Goal: Task Accomplishment & Management: Complete application form

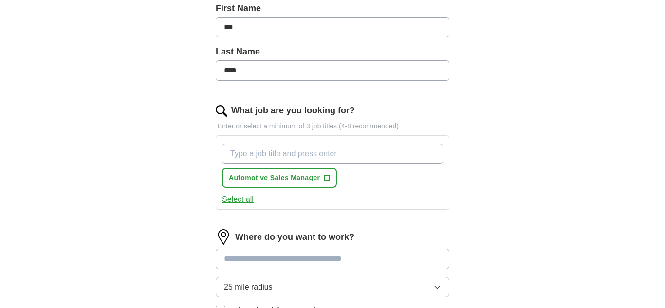
scroll to position [269, 0]
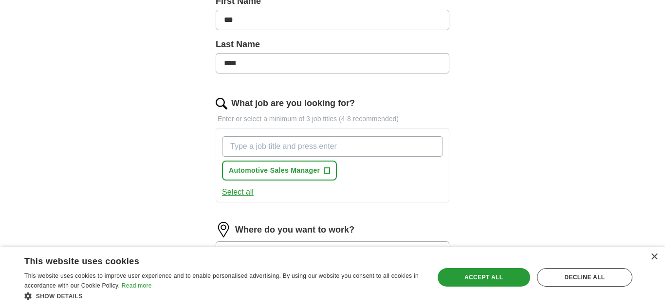
click at [244, 147] on input "What job are you looking for?" at bounding box center [332, 146] width 221 height 20
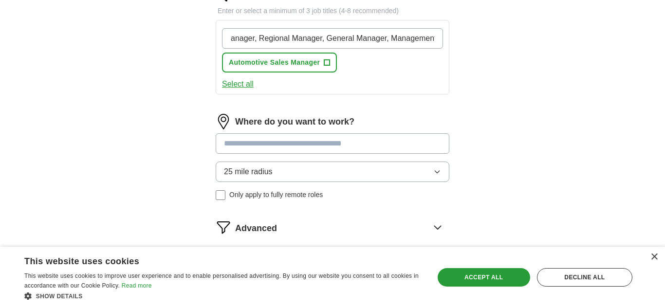
scroll to position [378, 0]
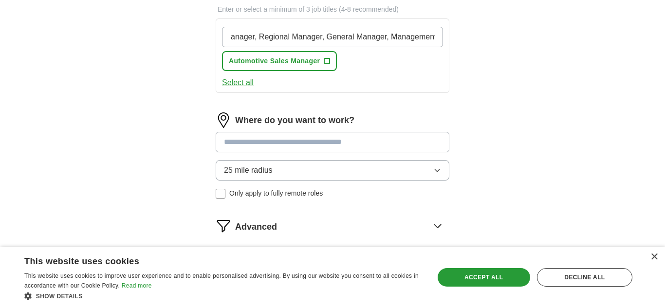
type input "district Manager, Regional Manager, General Manager, Management"
click at [233, 82] on button "Select all" at bounding box center [238, 83] width 32 height 12
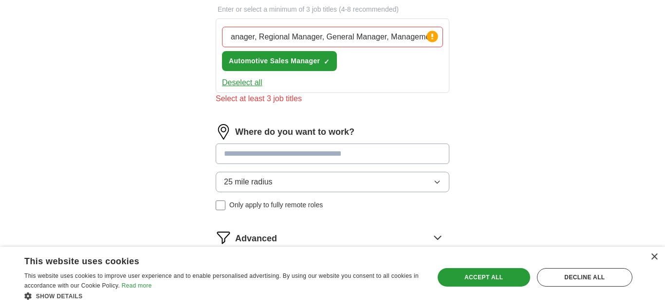
scroll to position [0, 0]
click at [0, 0] on span "×" at bounding box center [0, 0] width 0 height 0
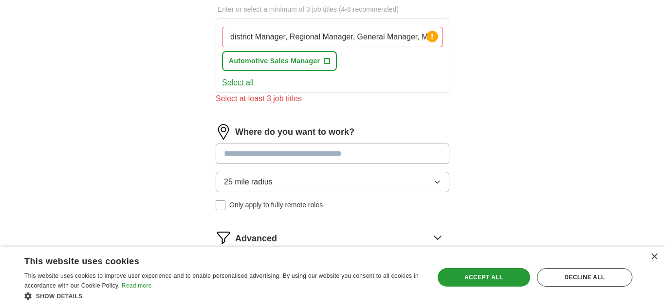
click at [260, 155] on input at bounding box center [333, 154] width 234 height 20
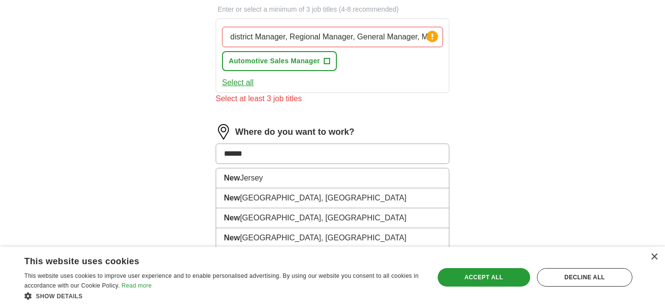
type input "*******"
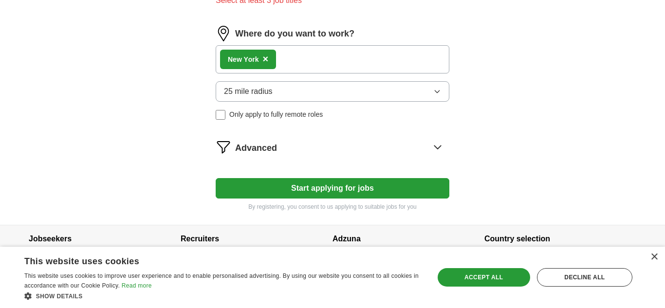
scroll to position [492, 0]
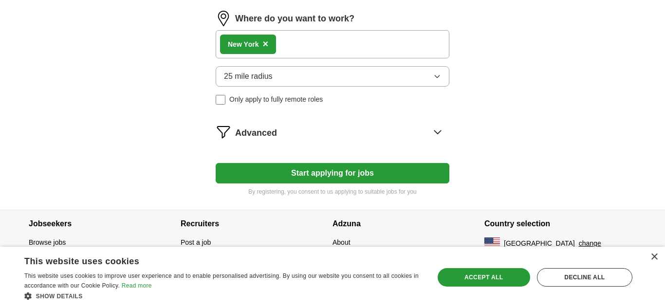
click at [294, 43] on div "New Y ork ×" at bounding box center [333, 44] width 234 height 28
click at [293, 35] on div "New Y ork ×" at bounding box center [333, 44] width 234 height 28
click at [285, 43] on div "New Y ork ×" at bounding box center [333, 44] width 234 height 28
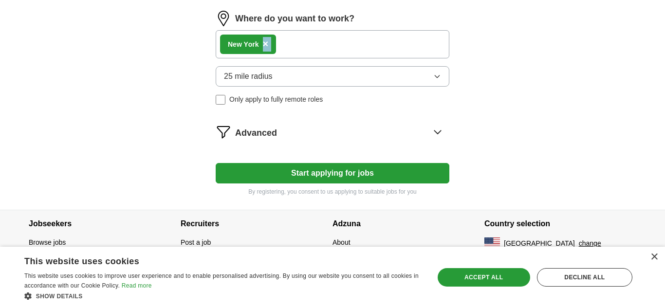
click at [298, 40] on div "New Y ork ×" at bounding box center [333, 44] width 234 height 28
click at [294, 40] on div "New Y ork ×" at bounding box center [333, 44] width 234 height 28
click at [265, 44] on span "×" at bounding box center [266, 43] width 6 height 11
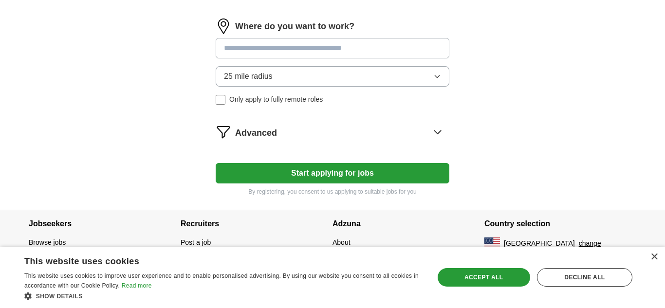
click at [248, 45] on input at bounding box center [333, 48] width 234 height 20
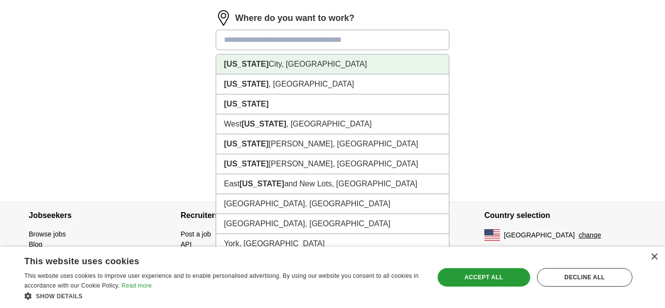
click at [245, 62] on strong "[US_STATE]" at bounding box center [246, 64] width 45 height 8
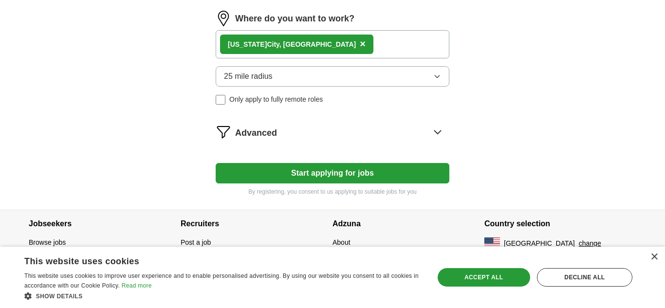
scroll to position [484, 0]
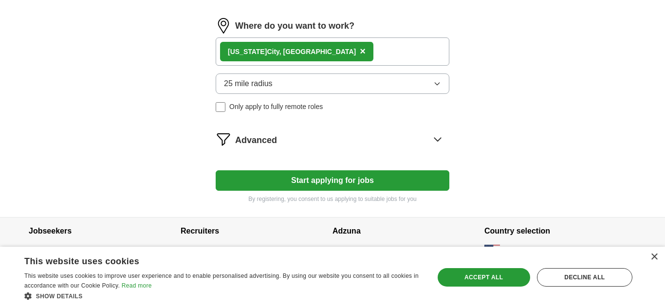
click at [318, 51] on div "[US_STATE][GEOGRAPHIC_DATA], [GEOGRAPHIC_DATA] ×" at bounding box center [333, 51] width 234 height 28
click at [320, 62] on div "[US_STATE][GEOGRAPHIC_DATA], [GEOGRAPHIC_DATA] ×" at bounding box center [333, 51] width 234 height 28
click at [320, 55] on div "[US_STATE][GEOGRAPHIC_DATA], [GEOGRAPHIC_DATA] ×" at bounding box center [333, 51] width 234 height 28
click at [360, 53] on span "×" at bounding box center [363, 51] width 6 height 11
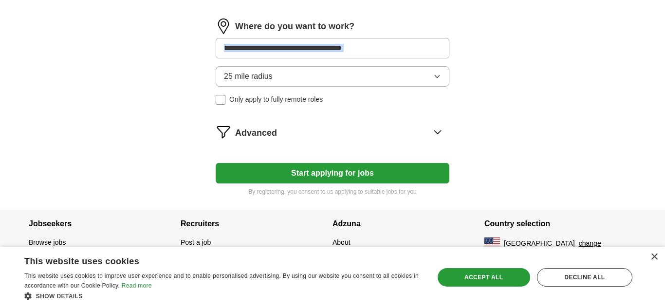
click at [234, 52] on input at bounding box center [333, 48] width 234 height 20
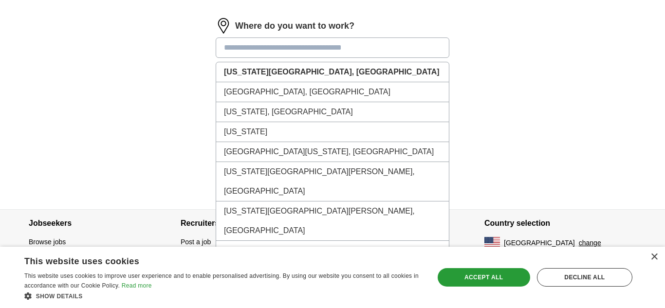
click at [234, 52] on input at bounding box center [333, 47] width 234 height 20
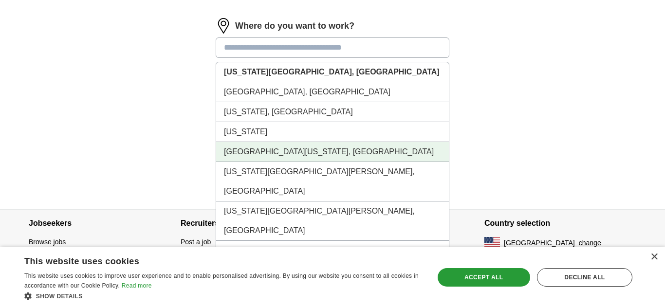
click at [262, 154] on li "[GEOGRAPHIC_DATA][US_STATE], [GEOGRAPHIC_DATA]" at bounding box center [332, 152] width 233 height 20
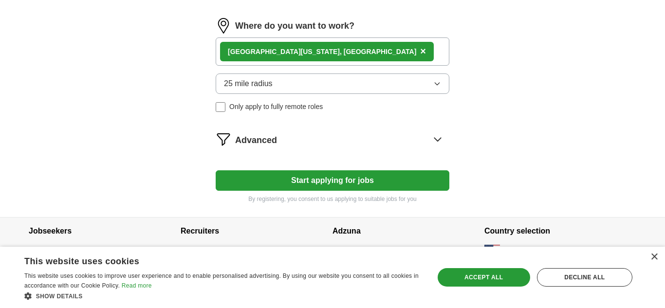
click at [437, 86] on icon "button" at bounding box center [437, 84] width 8 height 8
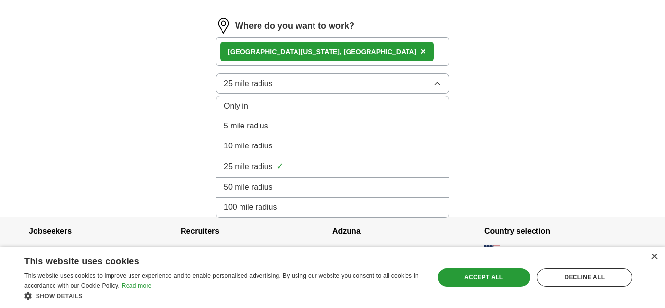
click at [235, 187] on span "50 mile radius" at bounding box center [248, 188] width 49 height 12
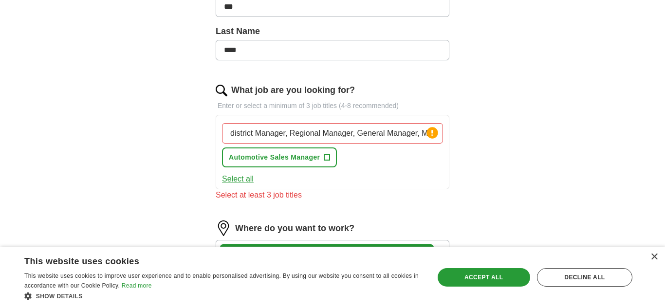
scroll to position [281, 0]
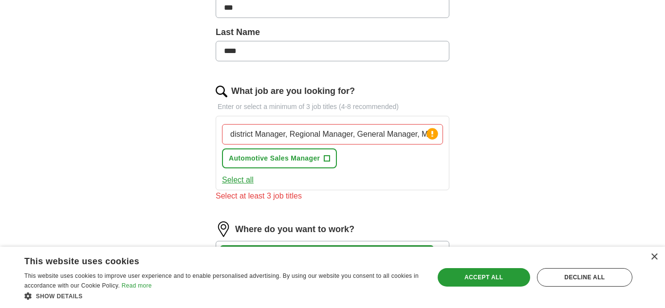
click at [234, 134] on input "district Manager, Regional Manager, General Manager, Management" at bounding box center [332, 134] width 221 height 20
click at [433, 135] on circle at bounding box center [431, 133] width 11 height 11
click at [288, 134] on input "District Manager, Regional Manager, General Manager, Management" at bounding box center [332, 134] width 221 height 20
click at [410, 135] on input "Regional Manager, General Manager, Management" at bounding box center [332, 134] width 221 height 20
type input "Regional Manager"
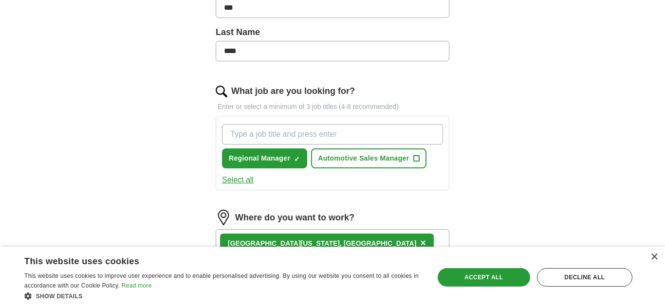
click at [262, 136] on input "What job are you looking for?" at bounding box center [332, 134] width 221 height 20
type input "District Manager"
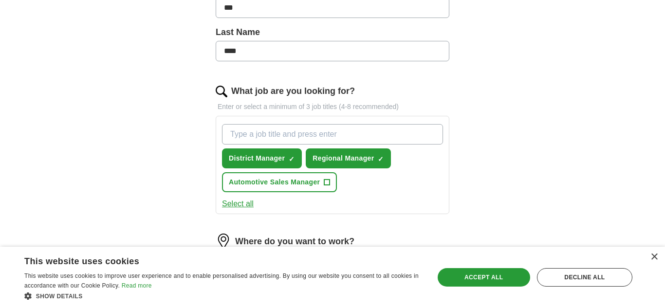
click at [242, 134] on input "What job are you looking for?" at bounding box center [332, 134] width 221 height 20
type input "General Manager"
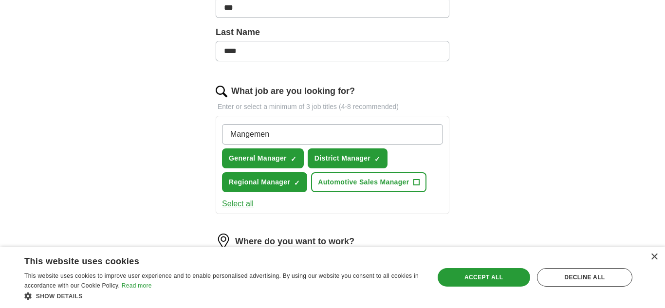
type input "Mangement"
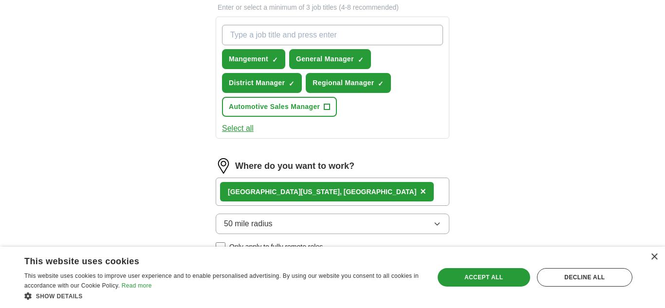
scroll to position [381, 0]
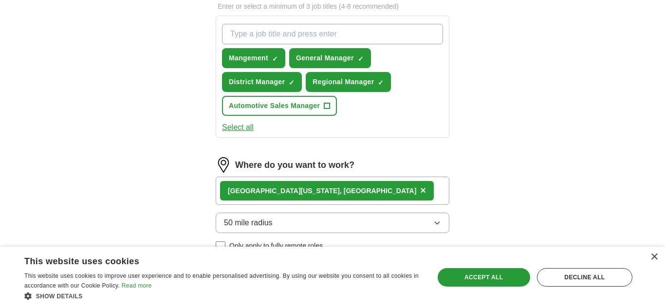
click at [328, 189] on div "[GEOGRAPHIC_DATA][US_STATE], [GEOGRAPHIC_DATA] ×" at bounding box center [333, 191] width 234 height 28
click at [261, 223] on span "50 mile radius" at bounding box center [248, 223] width 49 height 12
click at [323, 190] on div "[GEOGRAPHIC_DATA][US_STATE], [GEOGRAPHIC_DATA] ×" at bounding box center [333, 191] width 234 height 28
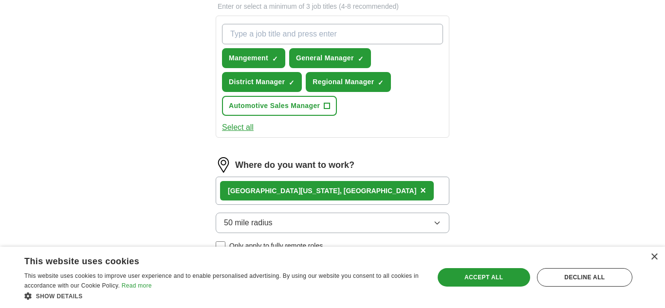
click at [323, 190] on div "[GEOGRAPHIC_DATA][US_STATE], [GEOGRAPHIC_DATA] ×" at bounding box center [333, 191] width 234 height 28
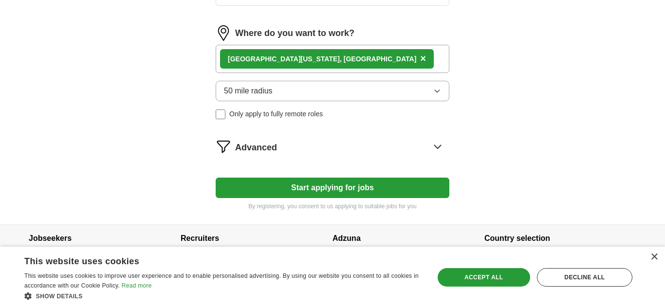
scroll to position [528, 0]
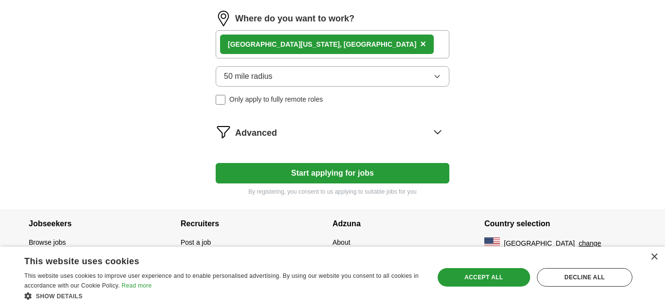
click at [319, 170] on button "Start applying for jobs" at bounding box center [333, 173] width 234 height 20
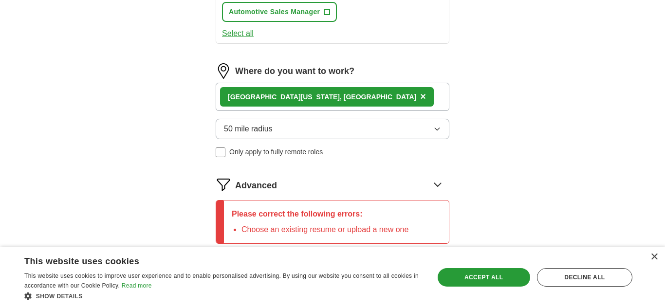
scroll to position [476, 0]
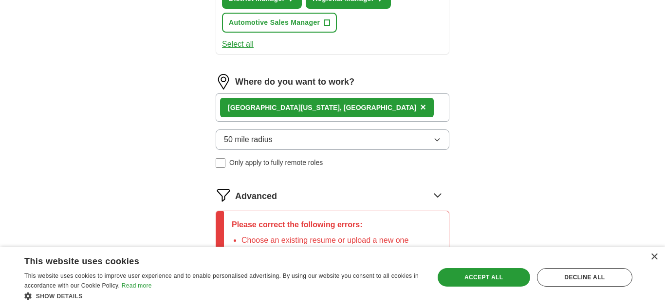
click at [224, 83] on img at bounding box center [224, 82] width 16 height 16
click at [342, 108] on div "[GEOGRAPHIC_DATA][US_STATE], [GEOGRAPHIC_DATA] ×" at bounding box center [333, 107] width 234 height 28
click at [326, 105] on div "[GEOGRAPHIC_DATA][US_STATE], [GEOGRAPHIC_DATA] ×" at bounding box center [333, 107] width 234 height 28
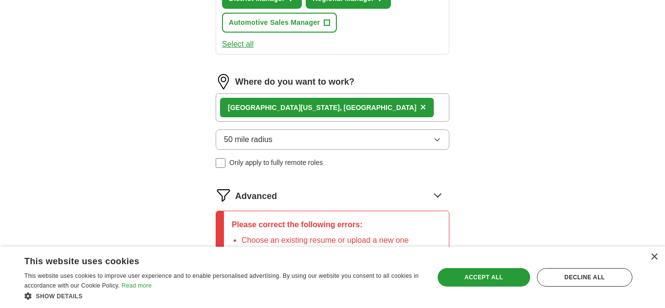
click at [420, 107] on span "×" at bounding box center [423, 107] width 6 height 11
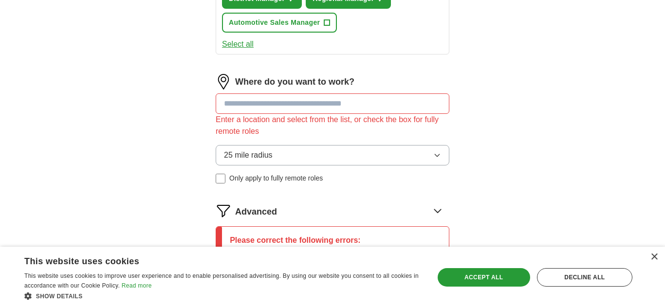
click at [234, 103] on input at bounding box center [333, 103] width 234 height 20
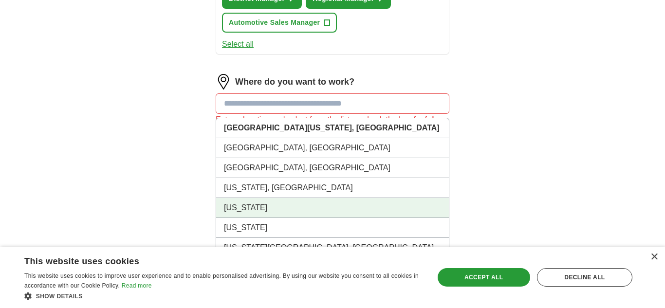
click at [241, 203] on li "[US_STATE]" at bounding box center [332, 208] width 233 height 20
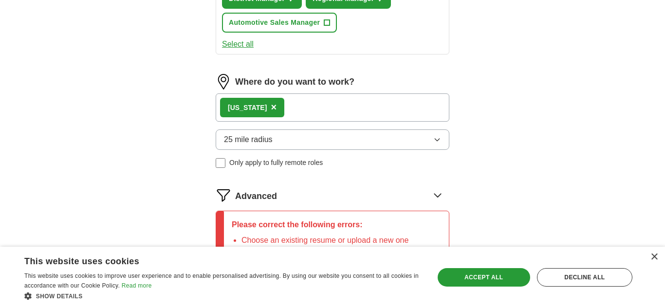
click at [298, 96] on div "[US_STATE] ×" at bounding box center [333, 107] width 234 height 28
click at [272, 108] on span "×" at bounding box center [274, 107] width 6 height 11
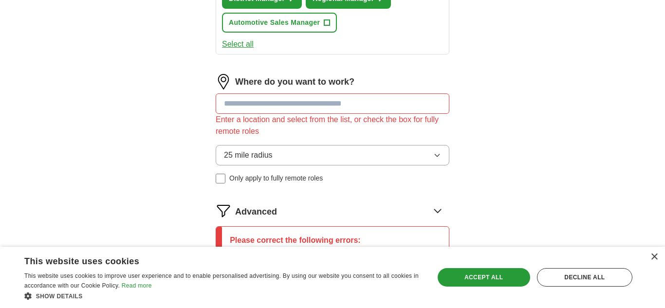
click at [272, 108] on input at bounding box center [333, 103] width 234 height 20
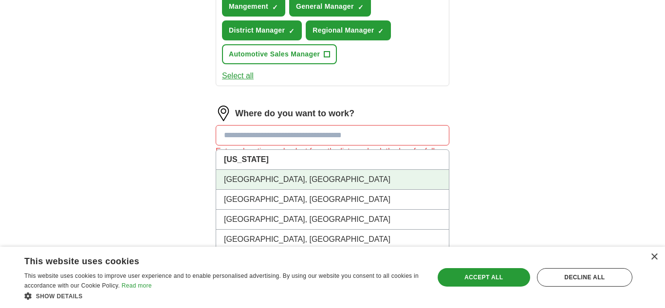
scroll to position [444, 0]
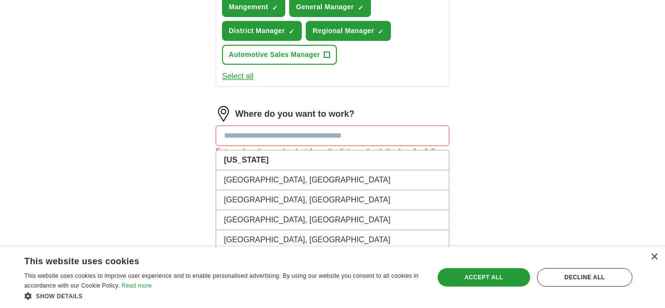
click at [243, 135] on input at bounding box center [333, 136] width 234 height 20
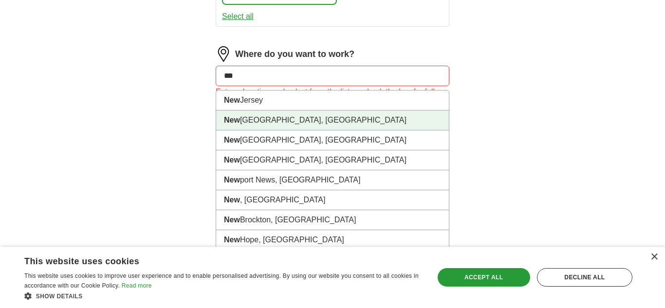
scroll to position [497, 0]
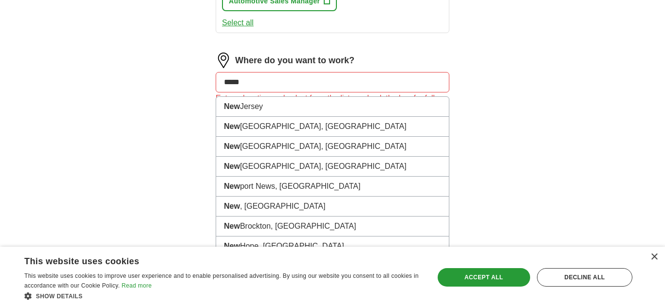
type input "******"
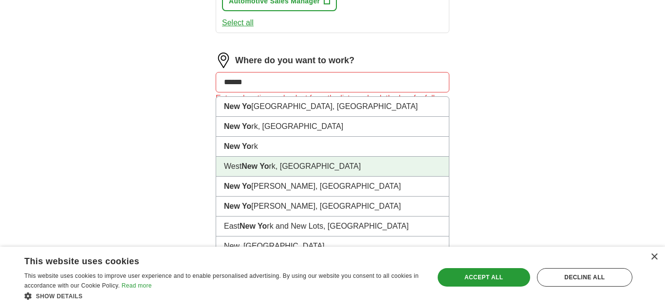
click at [247, 166] on strong "New Yo" at bounding box center [254, 166] width 27 height 8
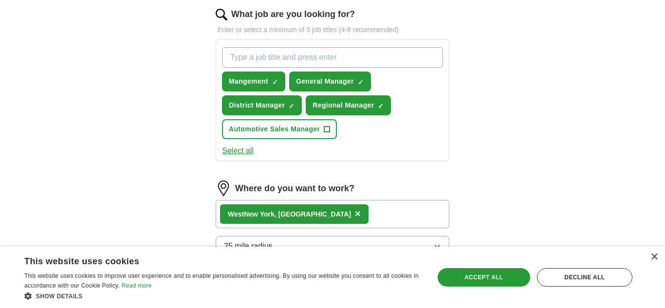
scroll to position [366, 0]
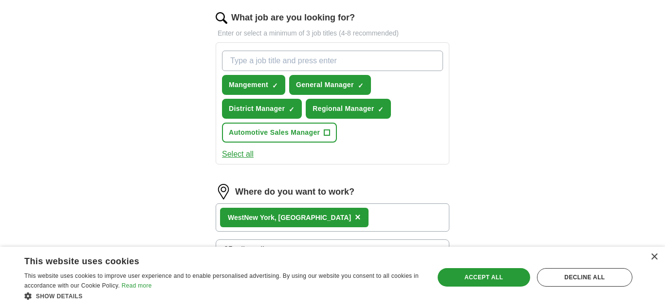
click at [241, 156] on button "Select all" at bounding box center [238, 154] width 32 height 12
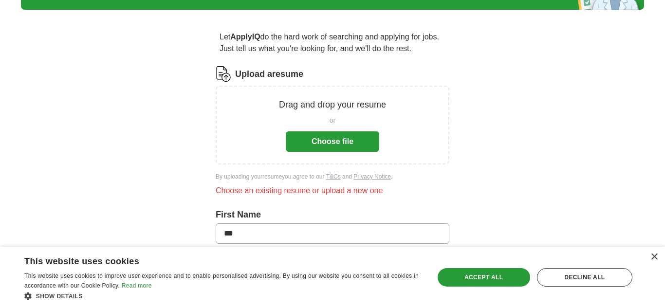
scroll to position [65, 0]
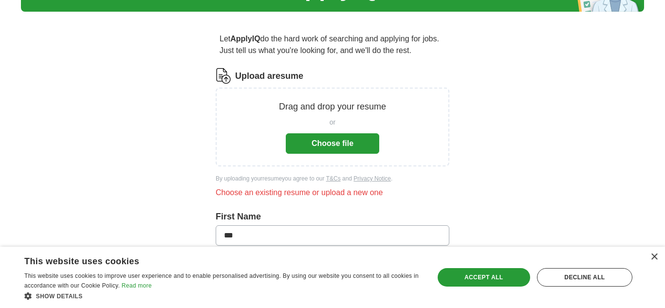
click at [329, 141] on button "Choose file" at bounding box center [332, 143] width 93 height 20
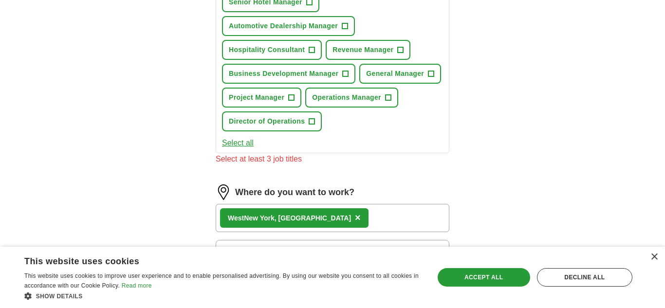
scroll to position [423, 0]
click at [359, 83] on button "General Manager +" at bounding box center [400, 73] width 82 height 20
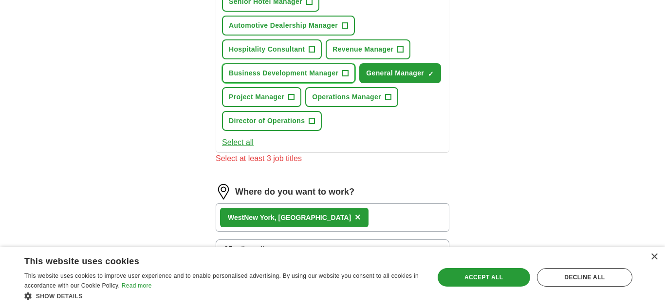
click at [348, 71] on span "+" at bounding box center [346, 74] width 6 height 8
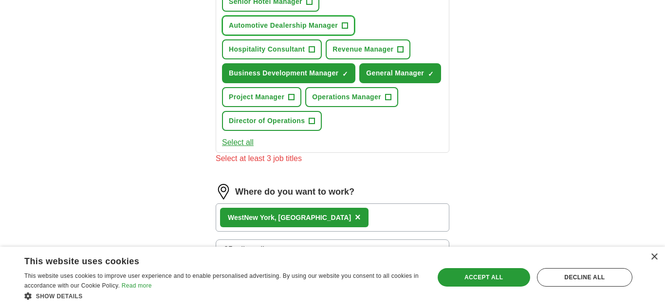
click at [317, 24] on span "Automotive Dealership Manager" at bounding box center [283, 25] width 109 height 10
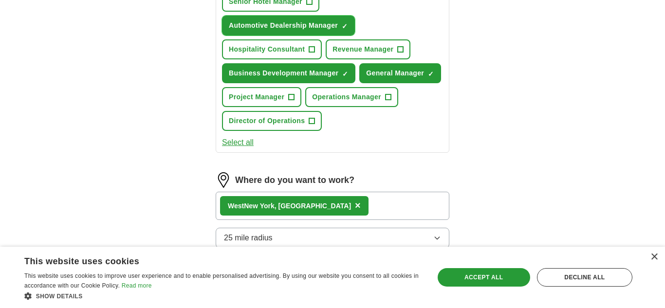
scroll to position [403, 0]
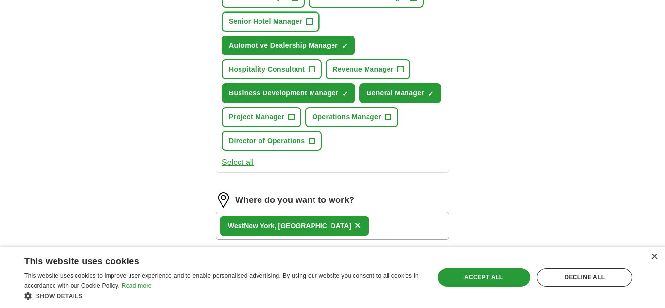
click at [294, 23] on span "Senior Hotel Manager" at bounding box center [266, 22] width 74 height 10
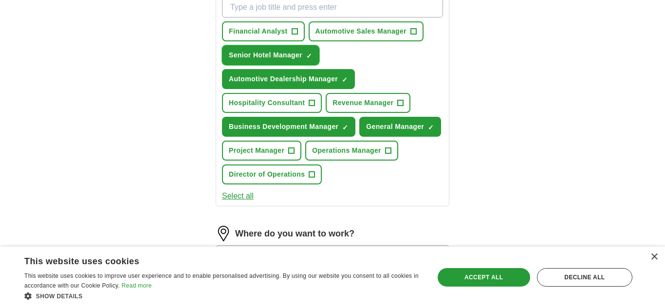
scroll to position [364, 0]
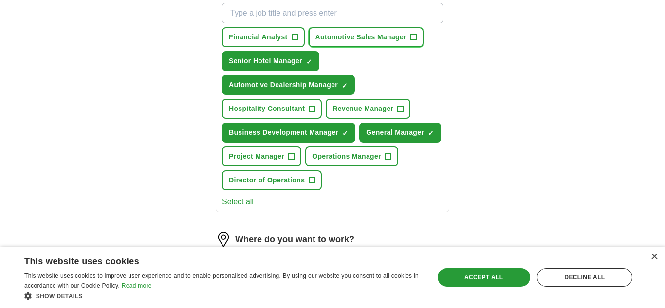
click at [370, 37] on span "Automotive Sales Manager" at bounding box center [360, 37] width 91 height 10
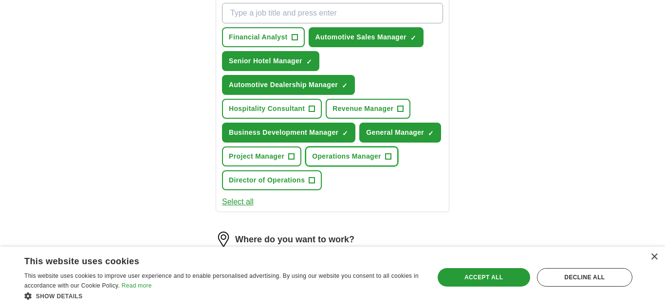
click at [312, 162] on span "Operations Manager" at bounding box center [346, 156] width 69 height 10
click at [305, 180] on span "Director of Operations" at bounding box center [267, 180] width 76 height 10
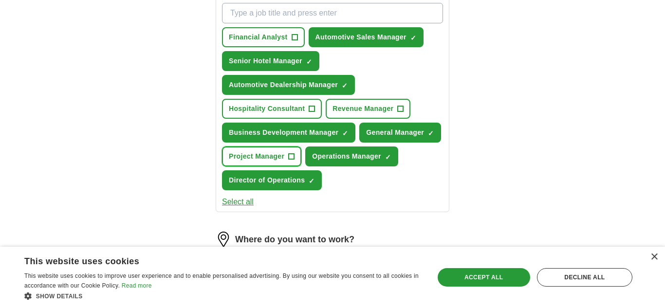
click at [284, 161] on span "Project Manager" at bounding box center [256, 156] width 55 height 10
click at [245, 203] on button "Select all" at bounding box center [238, 202] width 32 height 12
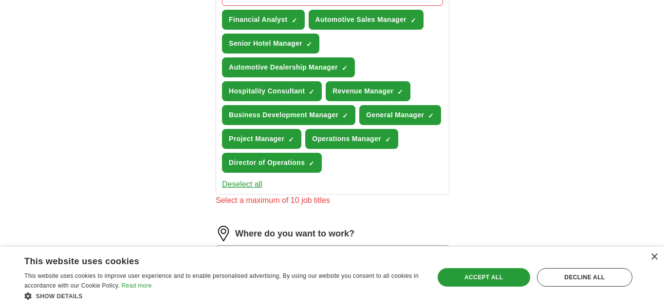
scroll to position [382, 0]
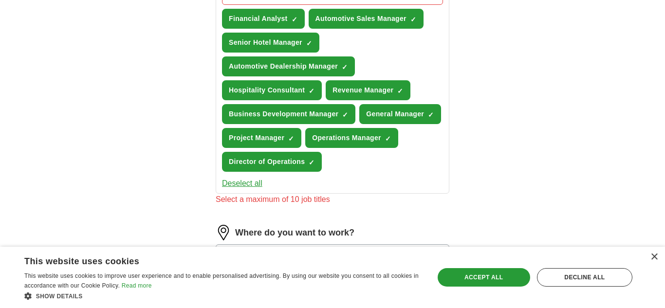
click at [238, 187] on button "Deselect all" at bounding box center [242, 184] width 40 height 12
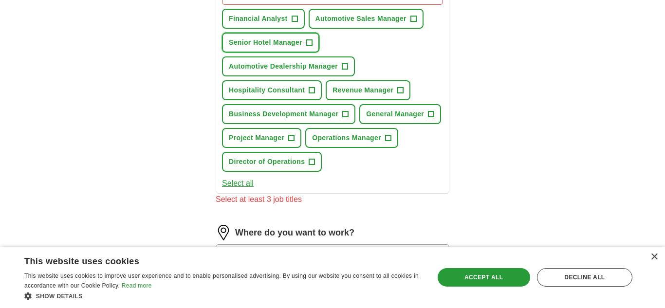
click at [275, 45] on span "Senior Hotel Manager" at bounding box center [266, 42] width 74 height 10
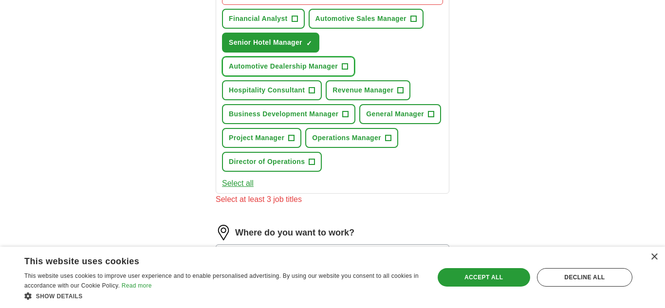
click at [274, 67] on span "Automotive Dealership Manager" at bounding box center [283, 66] width 109 height 10
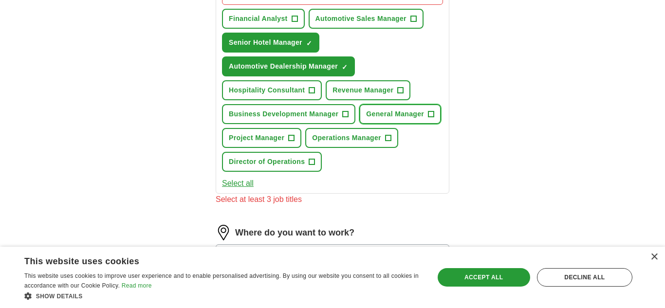
click at [366, 119] on span "General Manager" at bounding box center [395, 114] width 58 height 10
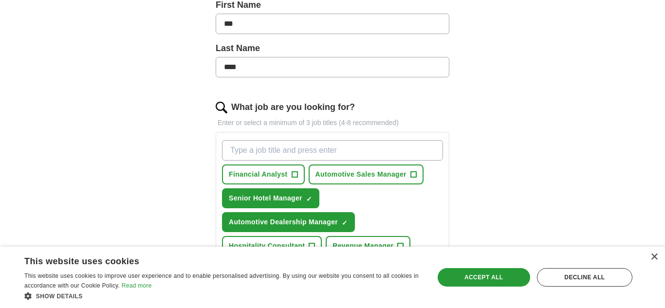
scroll to position [224, 0]
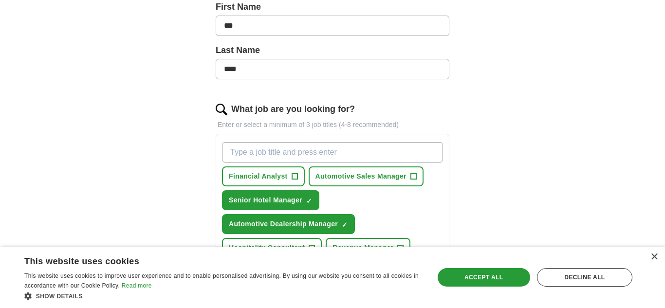
click at [257, 156] on input "What job are you looking for?" at bounding box center [332, 152] width 221 height 20
type input "District Manager, General Manager, Regional Manager, Management"
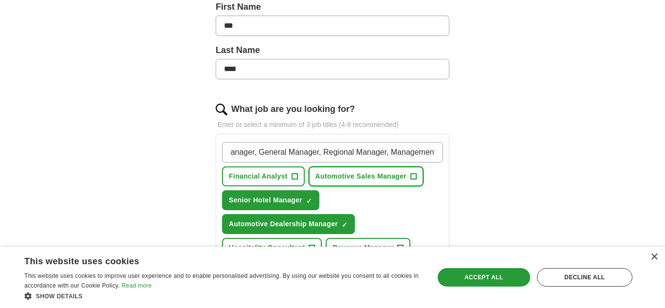
click at [416, 176] on span "+" at bounding box center [413, 177] width 6 height 8
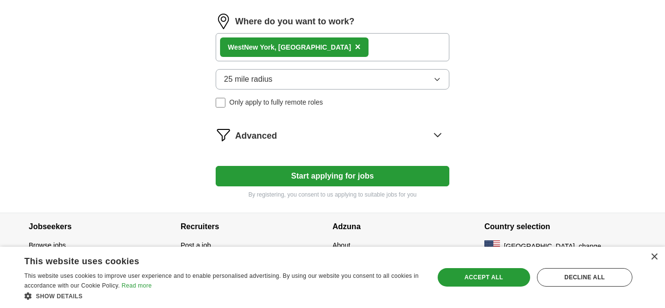
scroll to position [585, 0]
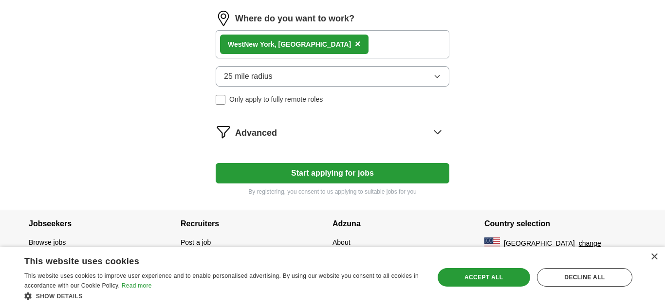
click at [312, 170] on button "Start applying for jobs" at bounding box center [333, 173] width 234 height 20
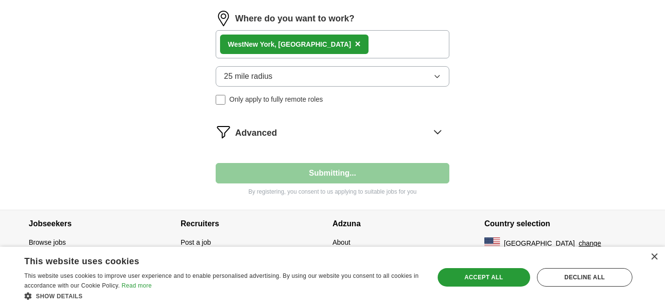
select select "**"
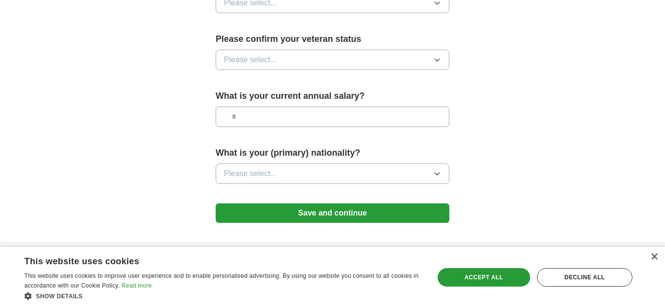
scroll to position [694, 0]
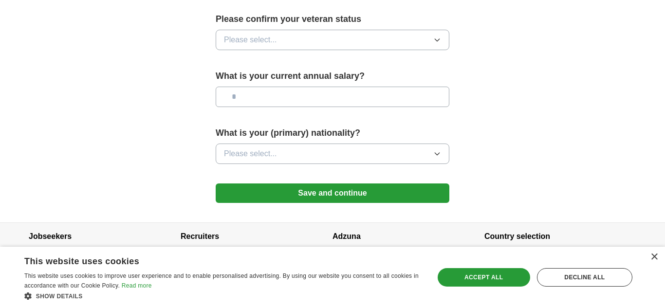
click at [279, 144] on button "Please select..." at bounding box center [333, 154] width 234 height 20
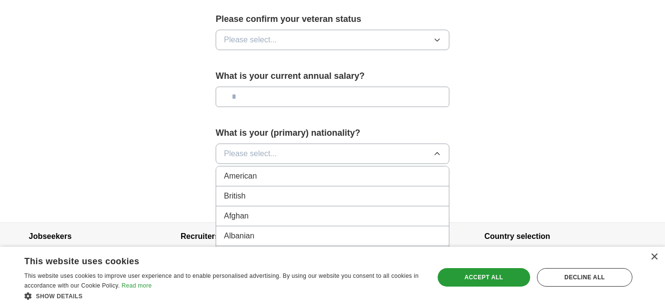
click at [250, 169] on li "American" at bounding box center [332, 176] width 233 height 20
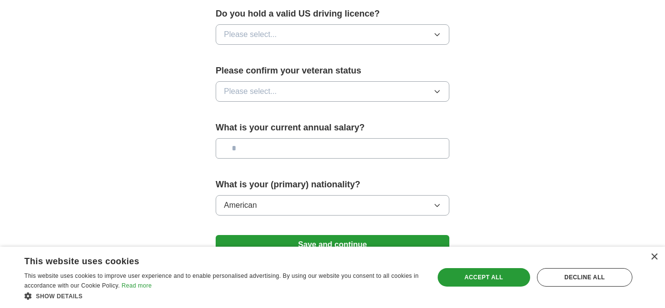
scroll to position [638, 0]
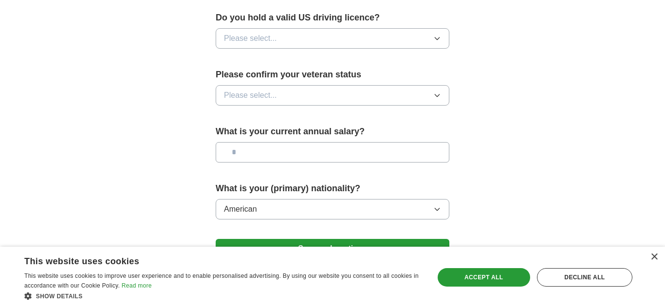
click at [260, 90] on span "Please select..." at bounding box center [250, 96] width 53 height 12
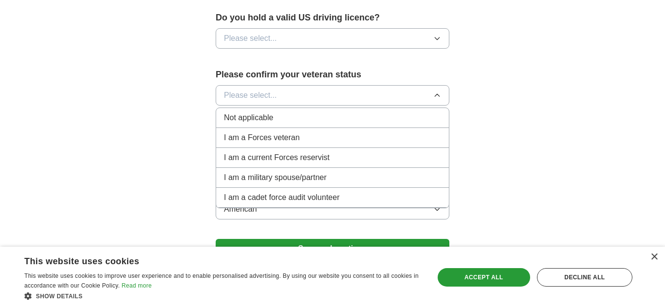
click at [257, 112] on span "Not applicable" at bounding box center [248, 118] width 49 height 12
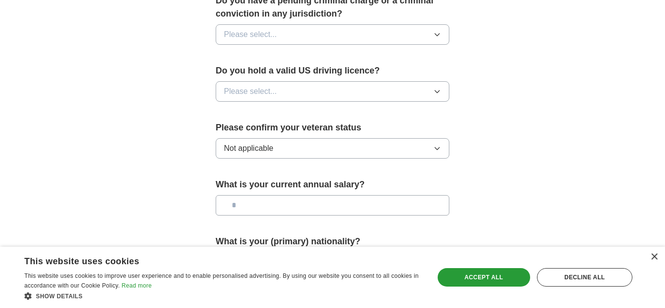
scroll to position [584, 0]
click at [254, 87] on span "Please select..." at bounding box center [250, 93] width 53 height 12
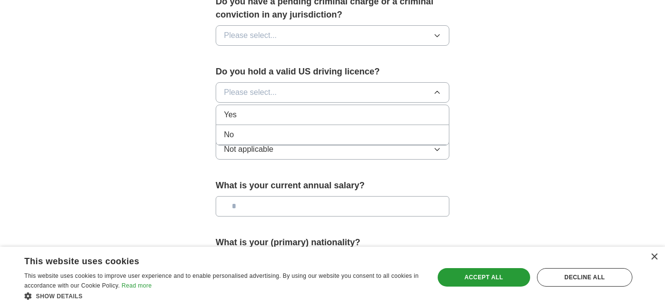
click at [246, 109] on div "Yes" at bounding box center [332, 115] width 217 height 12
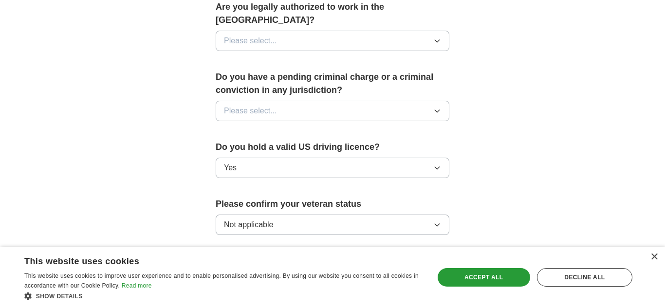
scroll to position [508, 0]
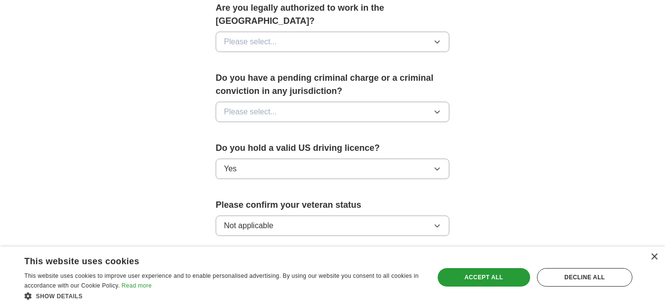
click at [246, 106] on span "Please select..." at bounding box center [250, 112] width 53 height 12
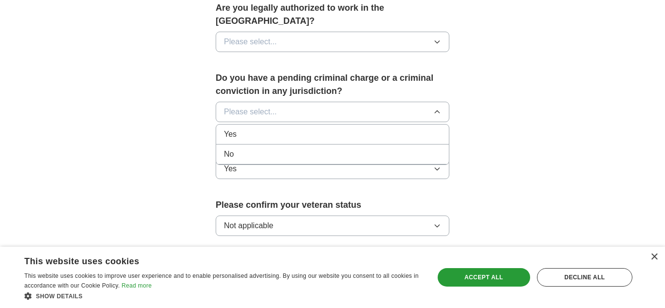
click at [236, 148] on div "No" at bounding box center [332, 154] width 217 height 12
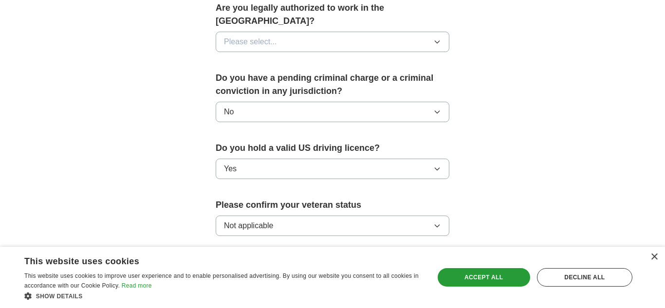
click at [268, 36] on span "Please select..." at bounding box center [250, 42] width 53 height 12
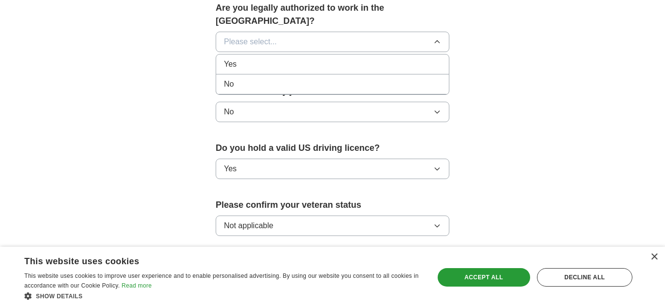
click at [249, 58] on div "Yes" at bounding box center [332, 64] width 217 height 12
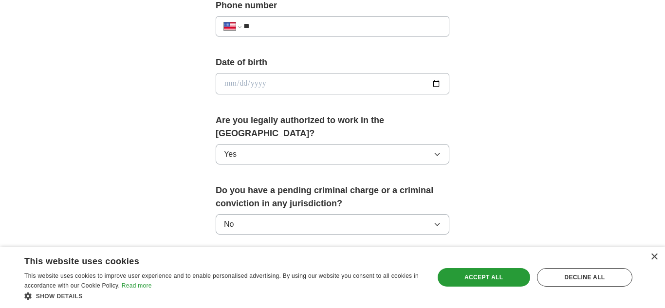
scroll to position [694, 0]
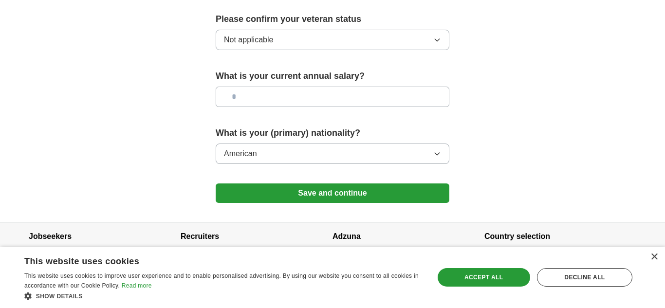
click at [289, 184] on button "Save and continue" at bounding box center [333, 193] width 234 height 19
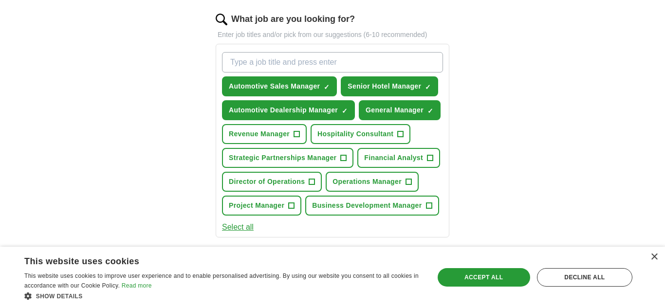
scroll to position [315, 0]
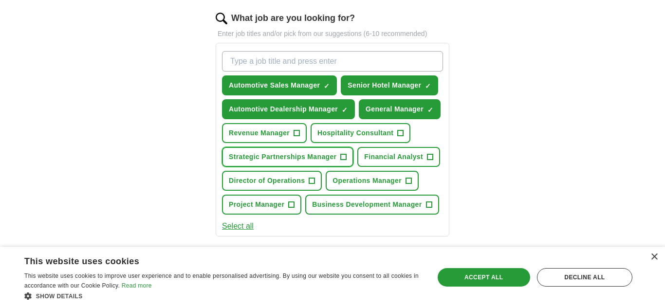
click at [283, 162] on span "Strategic Partnerships Manager" at bounding box center [283, 157] width 108 height 10
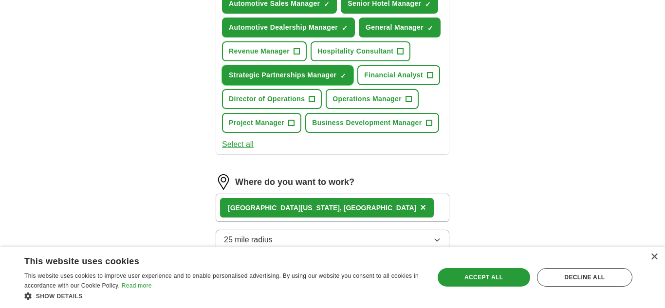
scroll to position [399, 0]
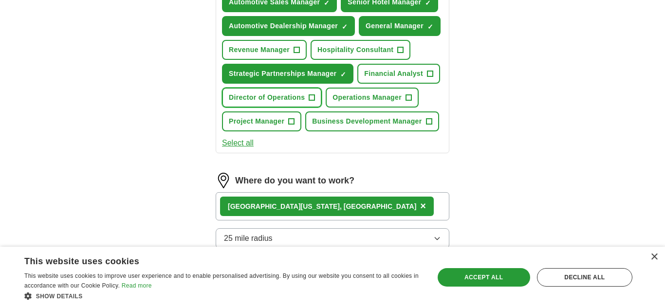
click at [305, 103] on span "Director of Operations" at bounding box center [267, 97] width 76 height 10
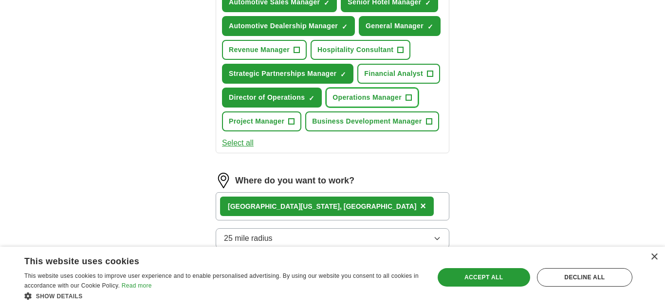
click at [326, 108] on button "Operations Manager +" at bounding box center [372, 98] width 93 height 20
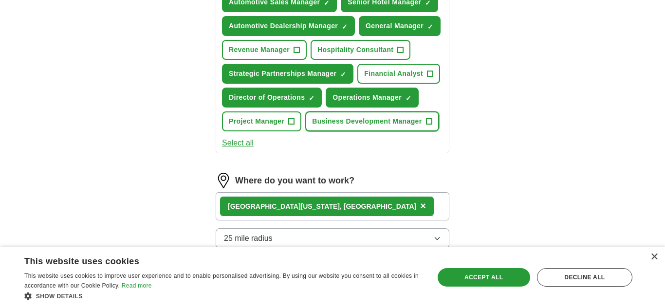
click at [312, 127] on span "Business Development Manager" at bounding box center [367, 121] width 110 height 10
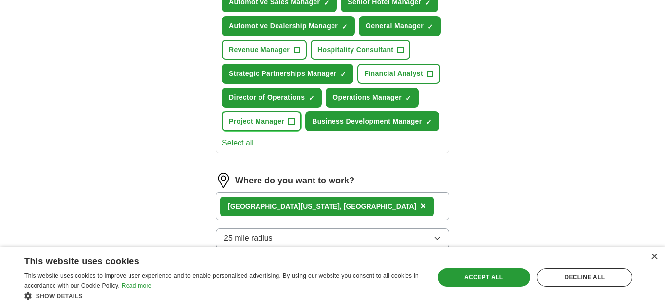
click at [284, 127] on span "Project Manager" at bounding box center [256, 121] width 55 height 10
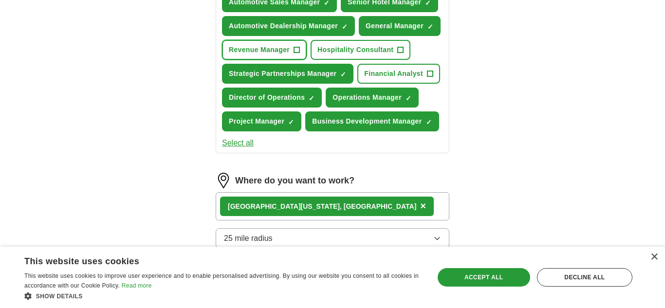
click at [290, 49] on span "Revenue Manager" at bounding box center [259, 50] width 61 height 10
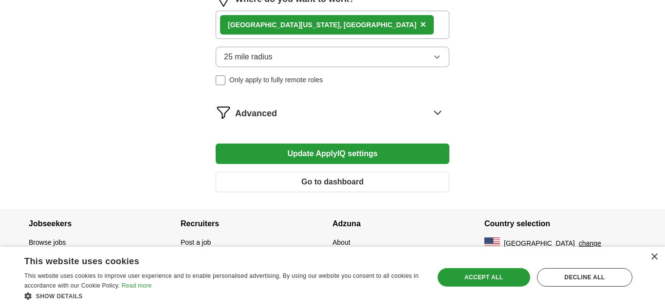
click at [317, 149] on button "Update ApplyIQ settings" at bounding box center [333, 154] width 234 height 20
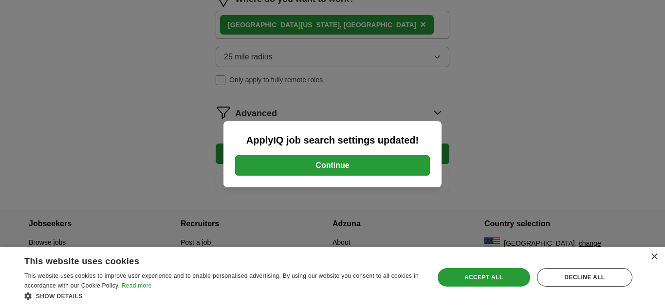
click at [319, 163] on button "Continue" at bounding box center [332, 165] width 195 height 20
